Goal: Information Seeking & Learning: Learn about a topic

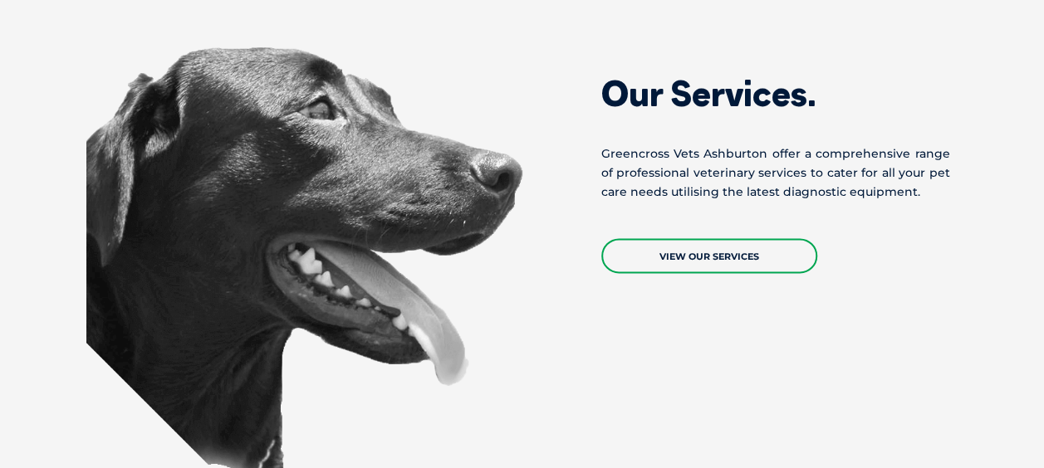
scroll to position [1056, 0]
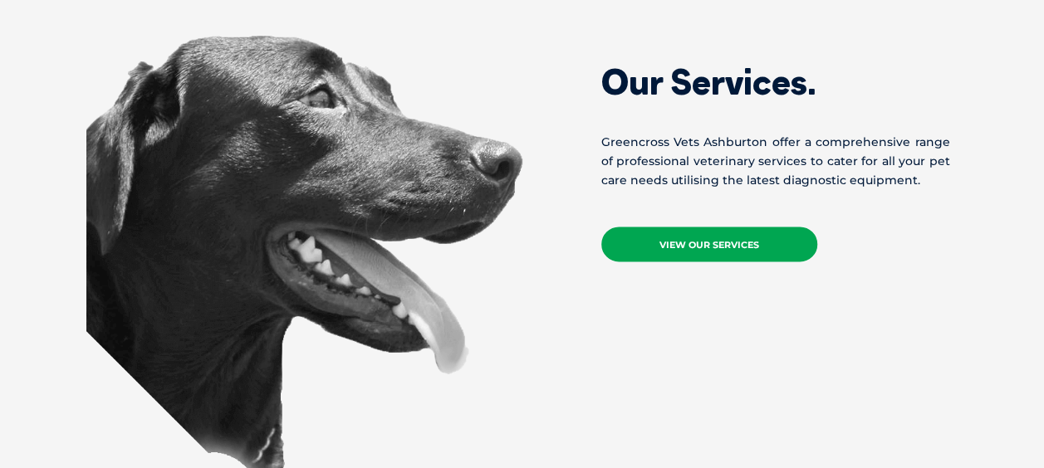
click at [672, 232] on link "View Our Services" at bounding box center [709, 244] width 216 height 35
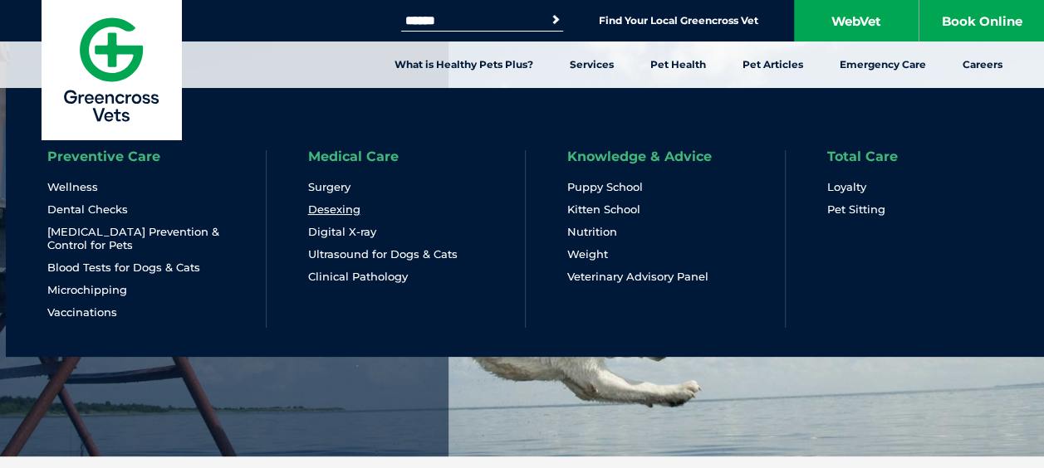
click at [324, 208] on link "Desexing" at bounding box center [334, 210] width 52 height 14
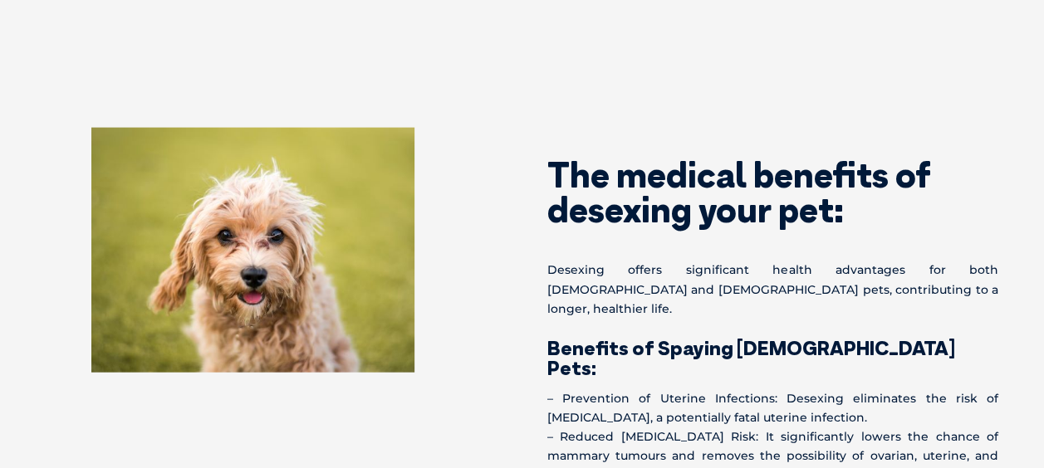
scroll to position [1386, 0]
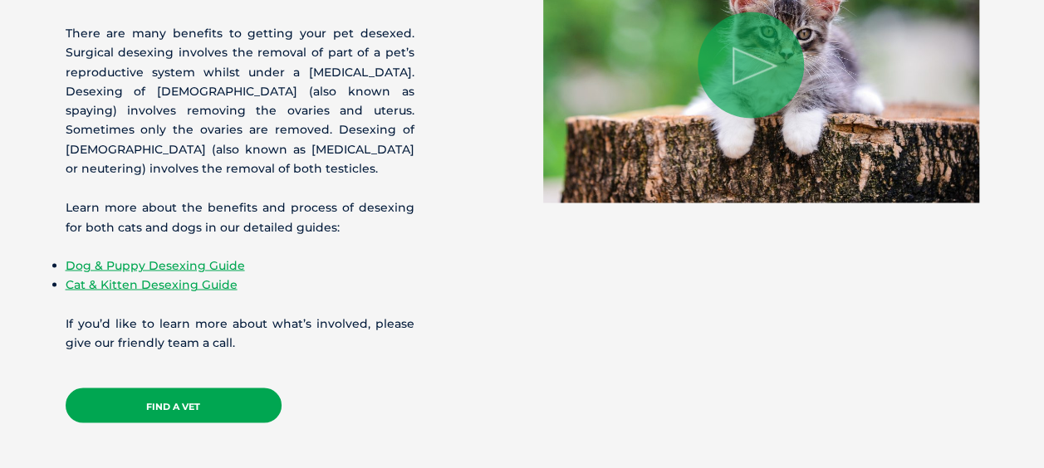
click at [178, 392] on link "Find a Vet" at bounding box center [174, 405] width 216 height 35
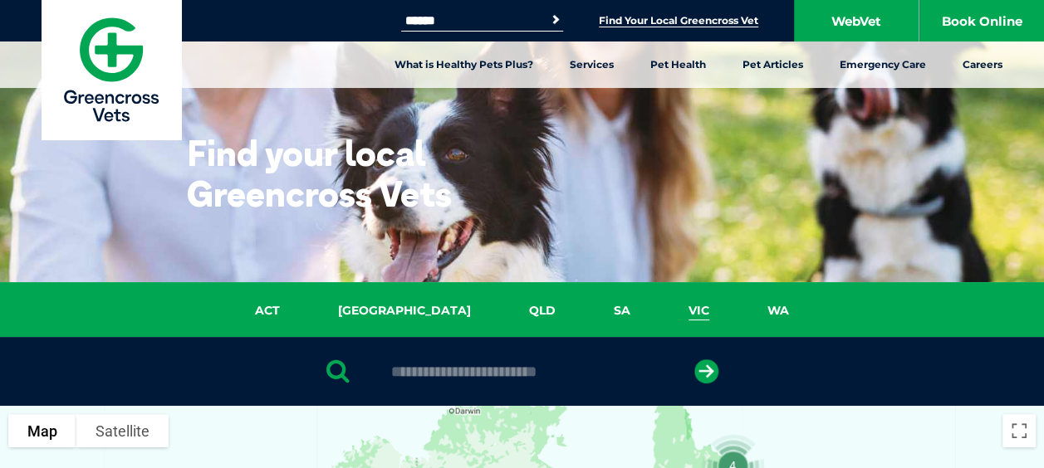
click at [659, 312] on link "VIC" at bounding box center [698, 310] width 79 height 19
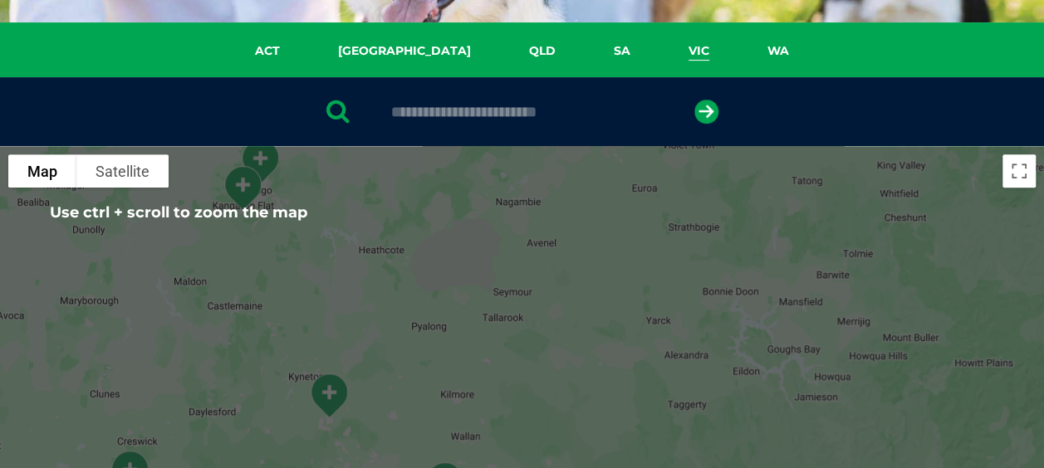
scroll to position [249, 0]
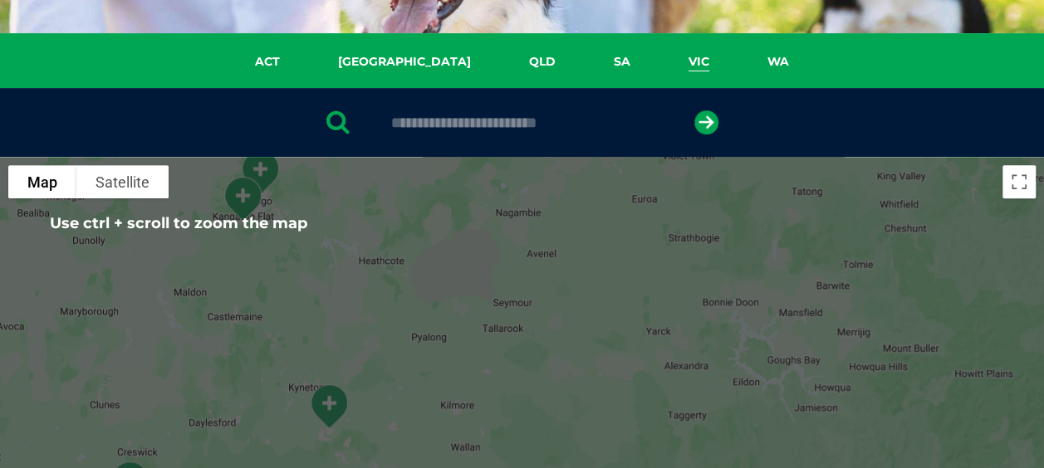
drag, startPoint x: 530, startPoint y: 108, endPoint x: 531, endPoint y: 125, distance: 16.7
click at [531, 125] on div at bounding box center [522, 122] width 1044 height 69
click at [531, 125] on input "text" at bounding box center [522, 123] width 278 height 17
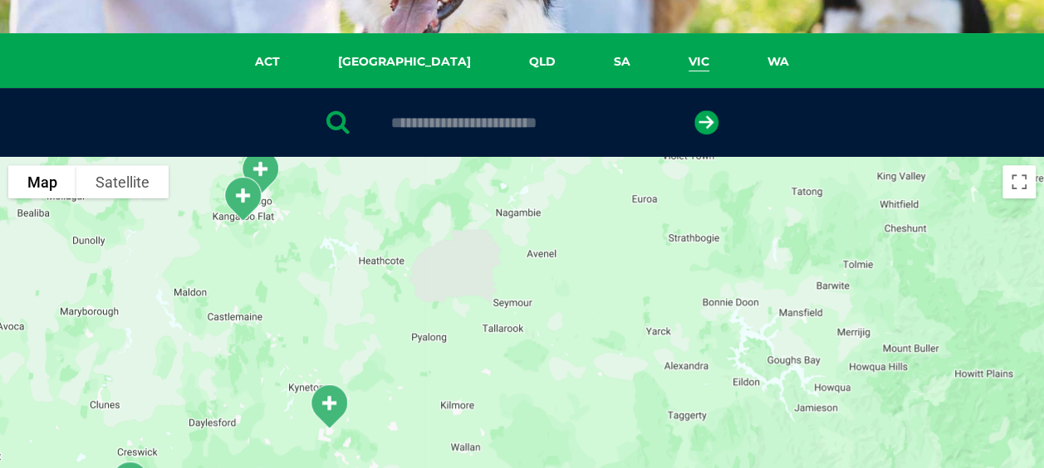
type input "****"
click at [692, 128] on div "****" at bounding box center [522, 122] width 1044 height 69
click at [701, 128] on icon "submit" at bounding box center [706, 122] width 24 height 24
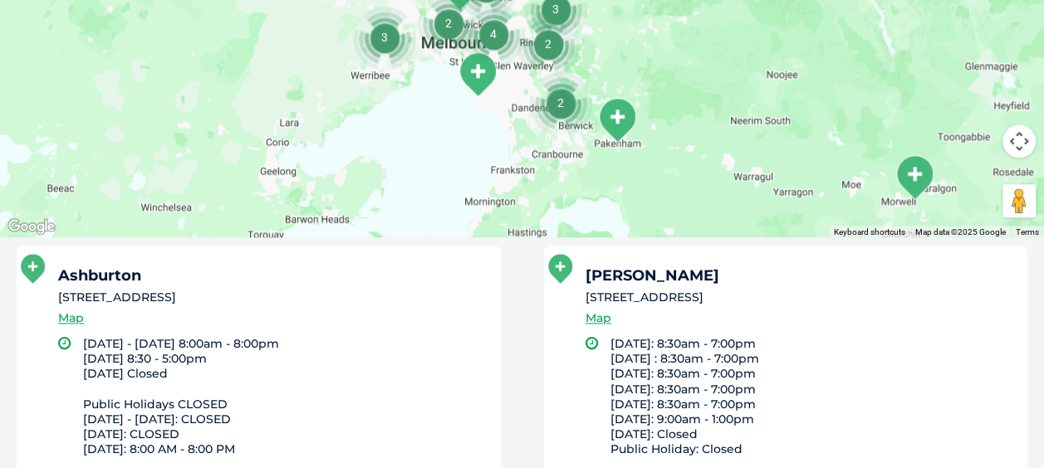
scroll to position [809, 0]
click at [80, 320] on link "Map" at bounding box center [71, 319] width 26 height 19
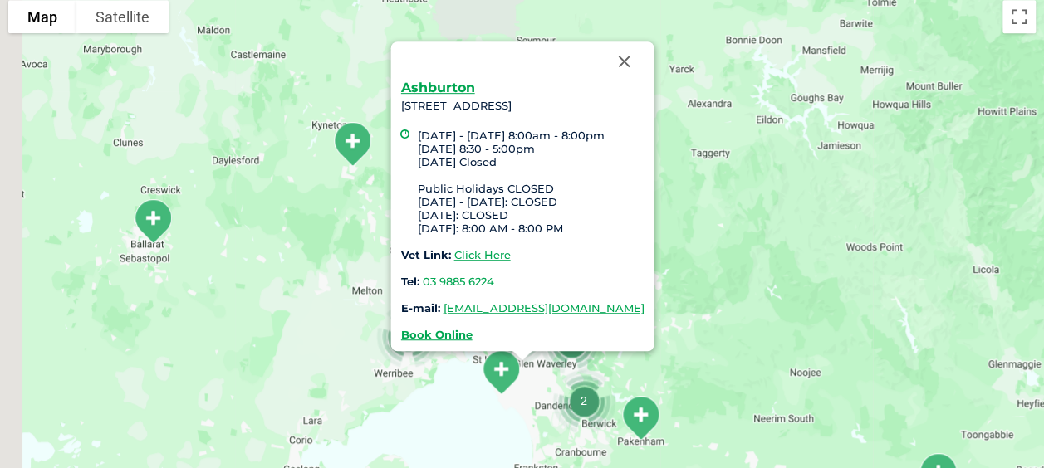
scroll to position [381, 0]
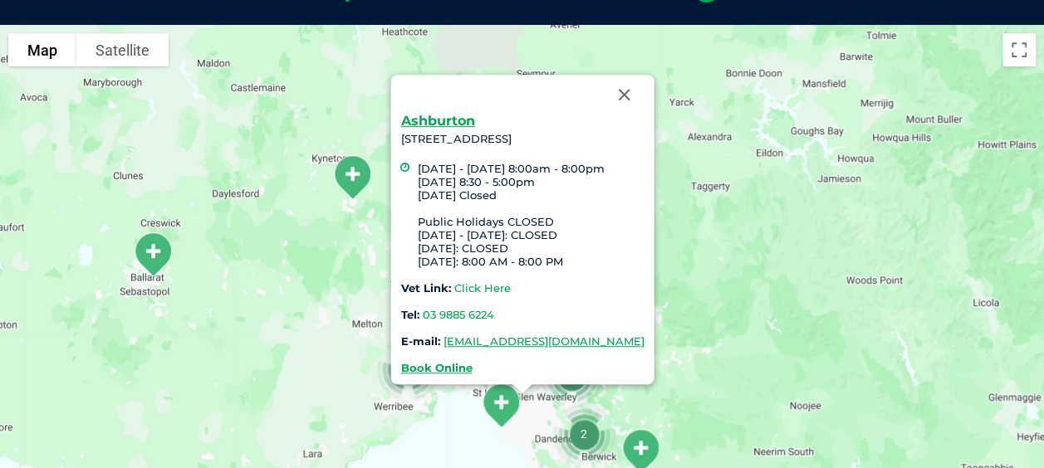
click at [467, 287] on link "Click Here" at bounding box center [481, 287] width 56 height 13
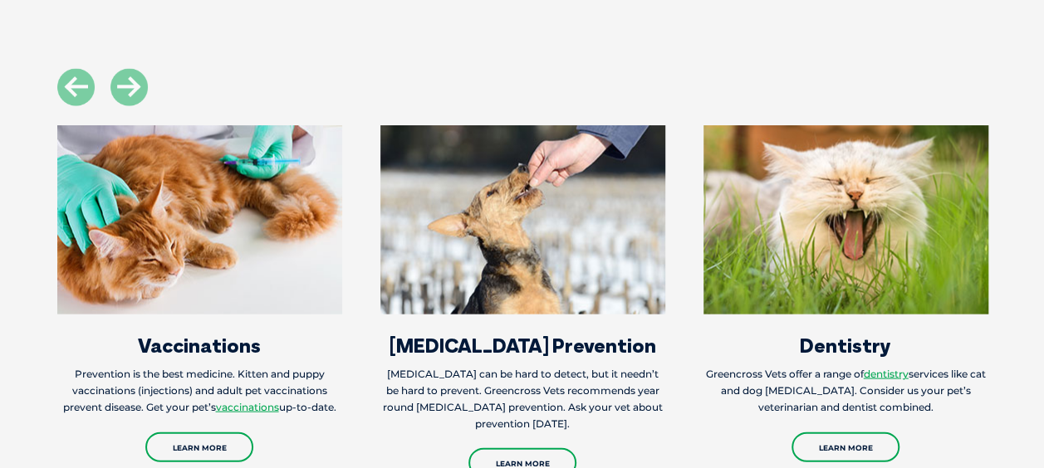
scroll to position [1590, 0]
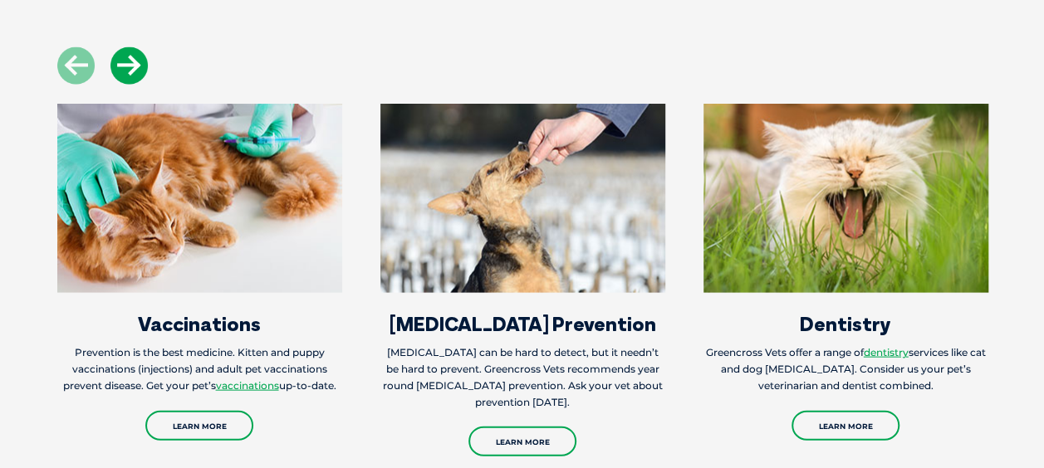
click at [130, 75] on icon at bounding box center [128, 65] width 37 height 37
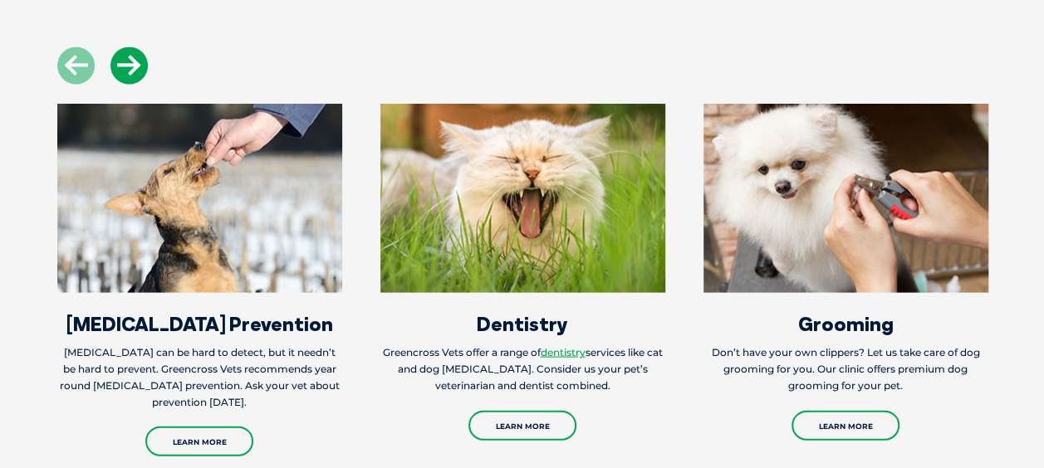
click at [130, 75] on icon at bounding box center [128, 65] width 37 height 37
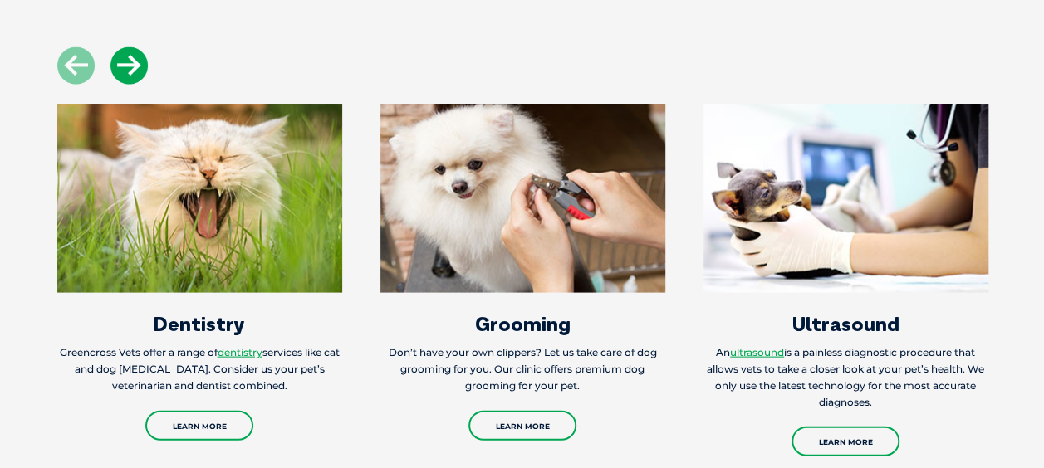
click at [130, 75] on icon at bounding box center [128, 65] width 37 height 37
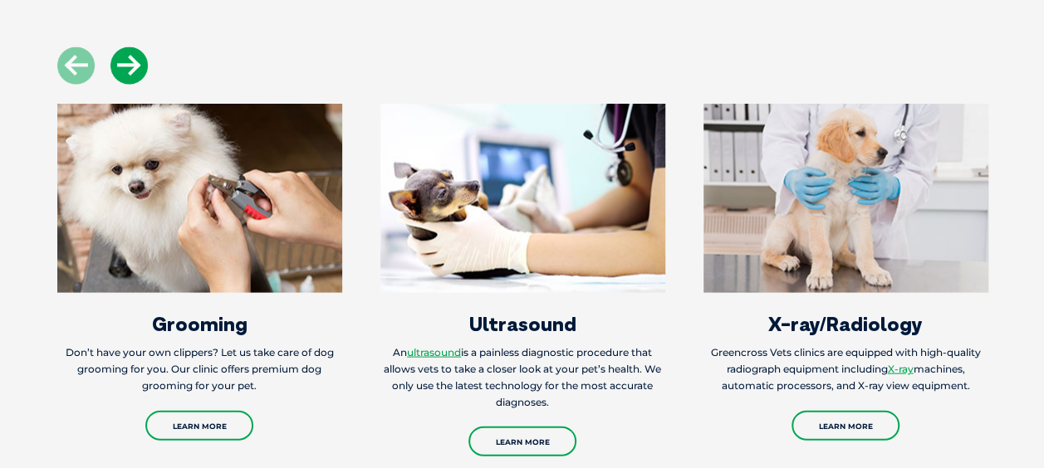
click at [130, 75] on icon at bounding box center [128, 65] width 37 height 37
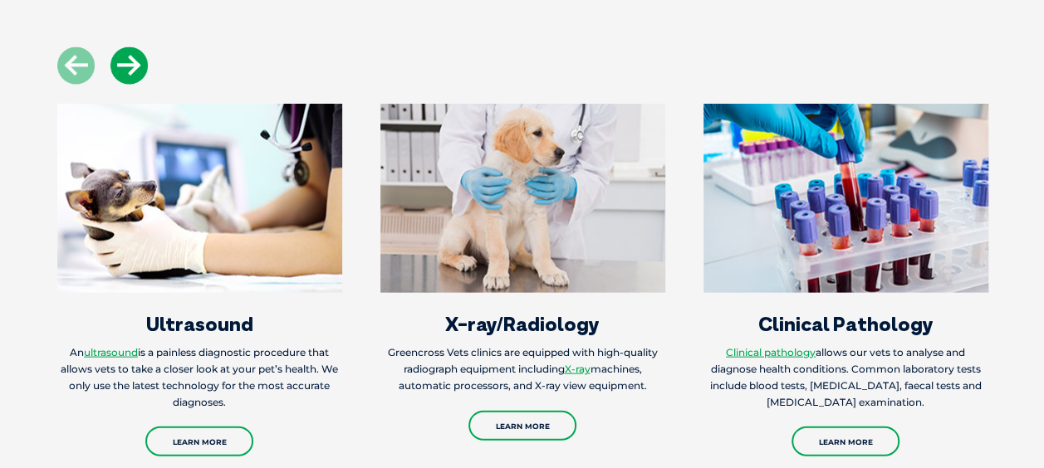
click at [130, 75] on icon at bounding box center [128, 65] width 37 height 37
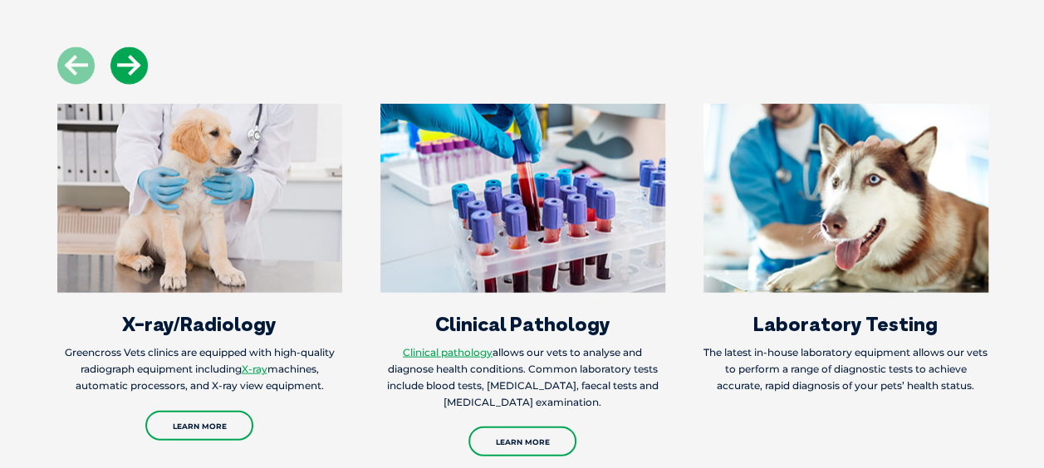
click at [130, 75] on icon at bounding box center [128, 65] width 37 height 37
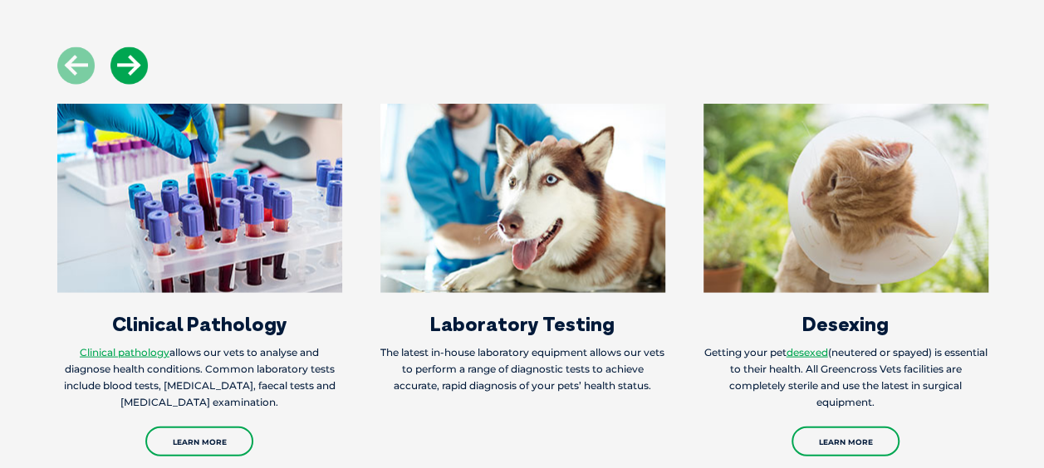
click at [130, 75] on icon at bounding box center [128, 65] width 37 height 37
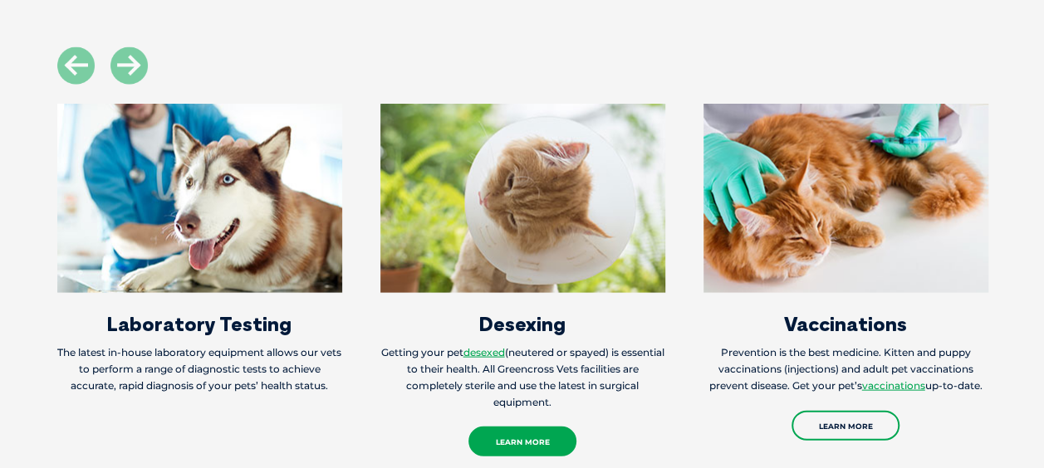
click at [505, 451] on link "Learn More" at bounding box center [522, 442] width 108 height 30
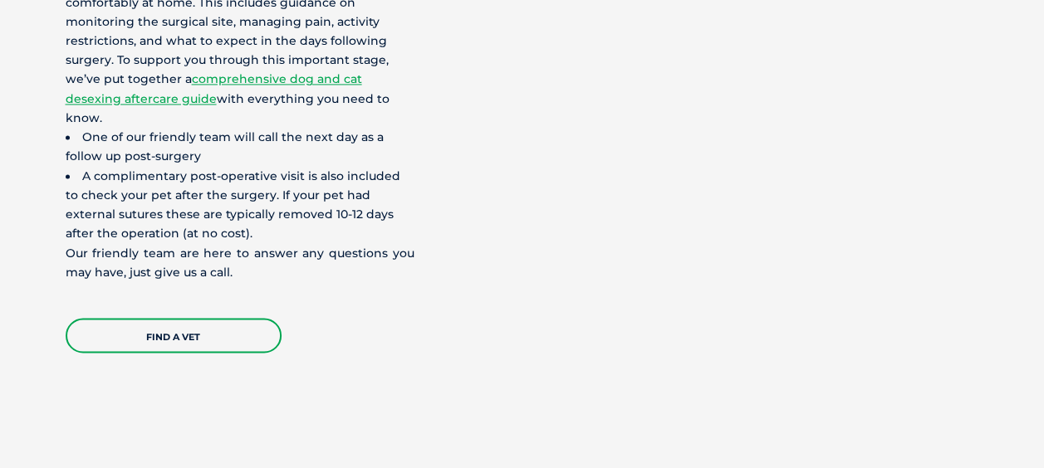
scroll to position [4272, 0]
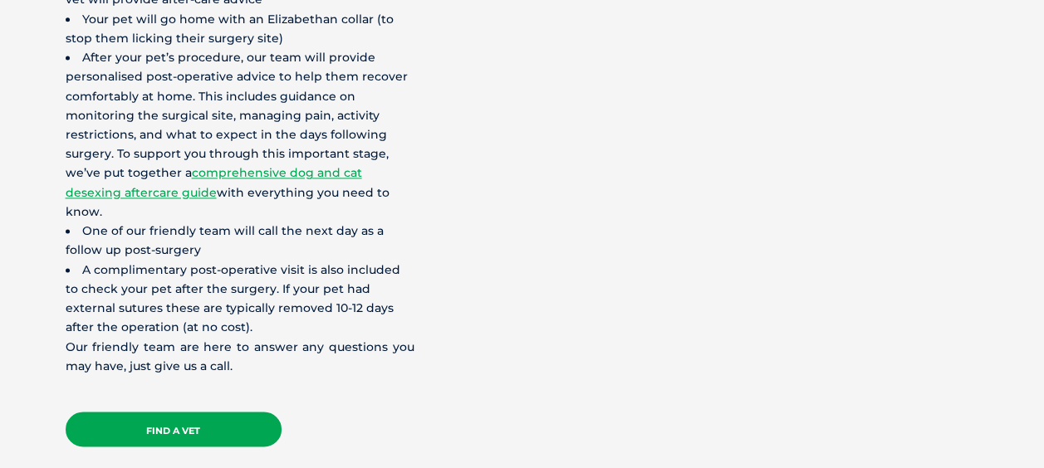
click at [229, 412] on link "Find a Vet" at bounding box center [174, 429] width 216 height 35
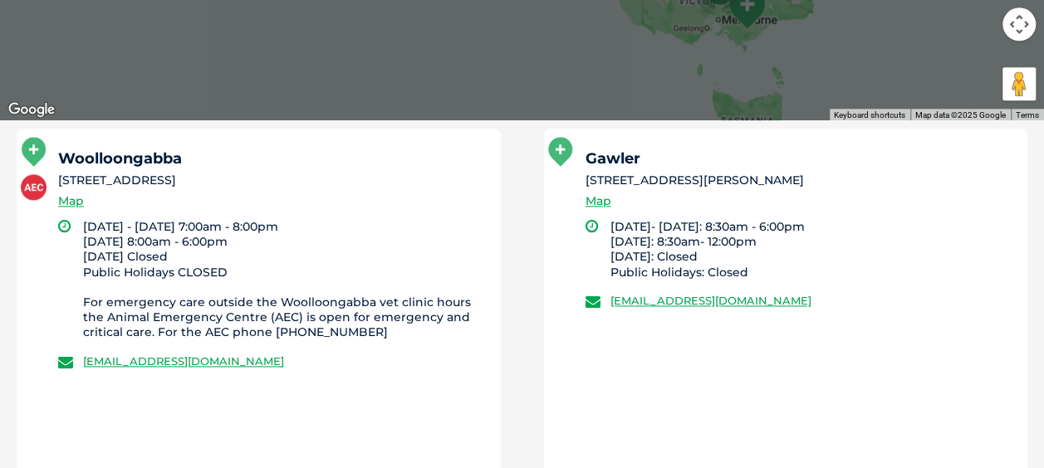
scroll to position [550, 0]
